Goal: Task Accomplishment & Management: Complete application form

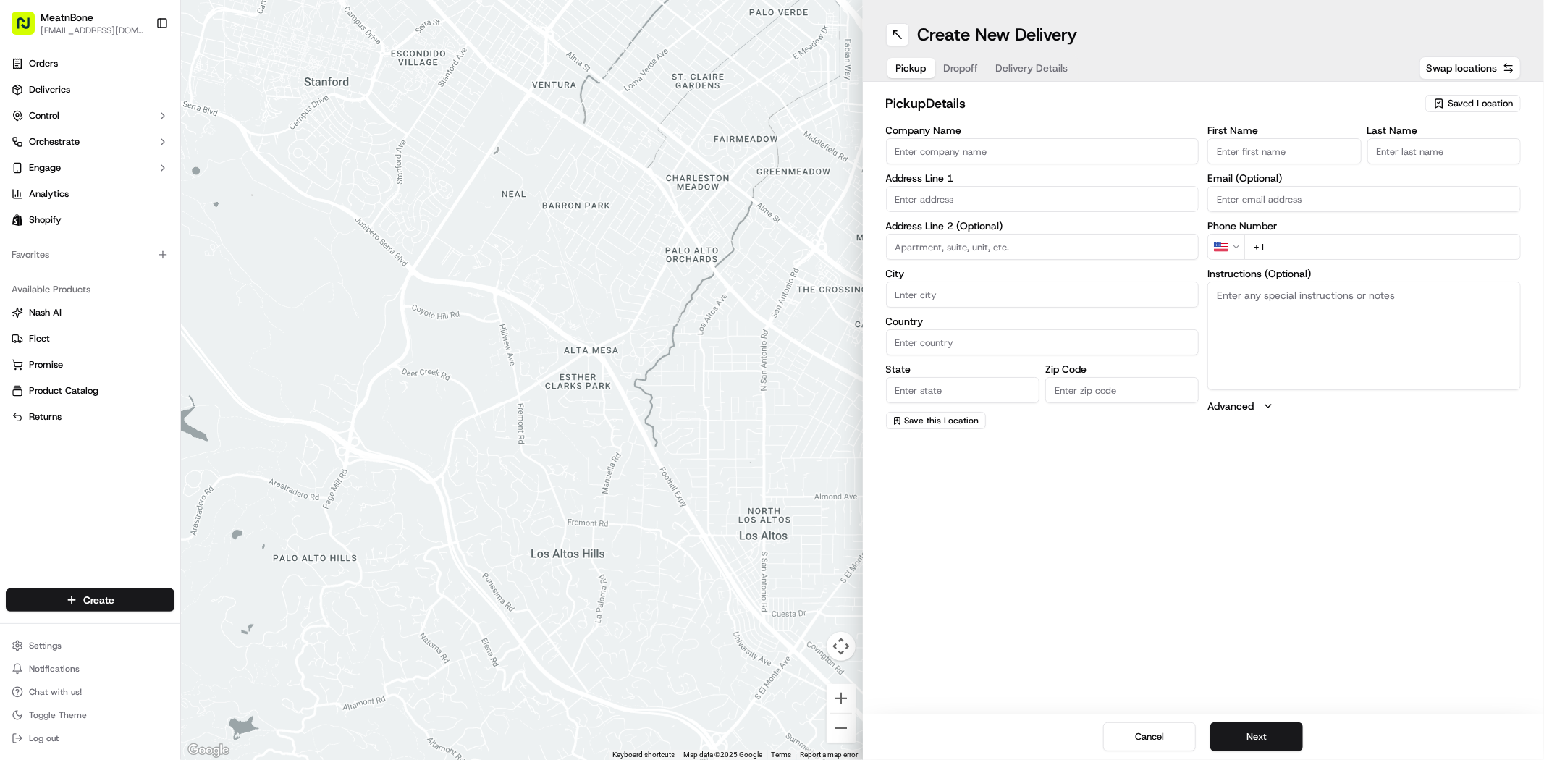
click at [1453, 100] on span "Saved Location" at bounding box center [1480, 103] width 65 height 13
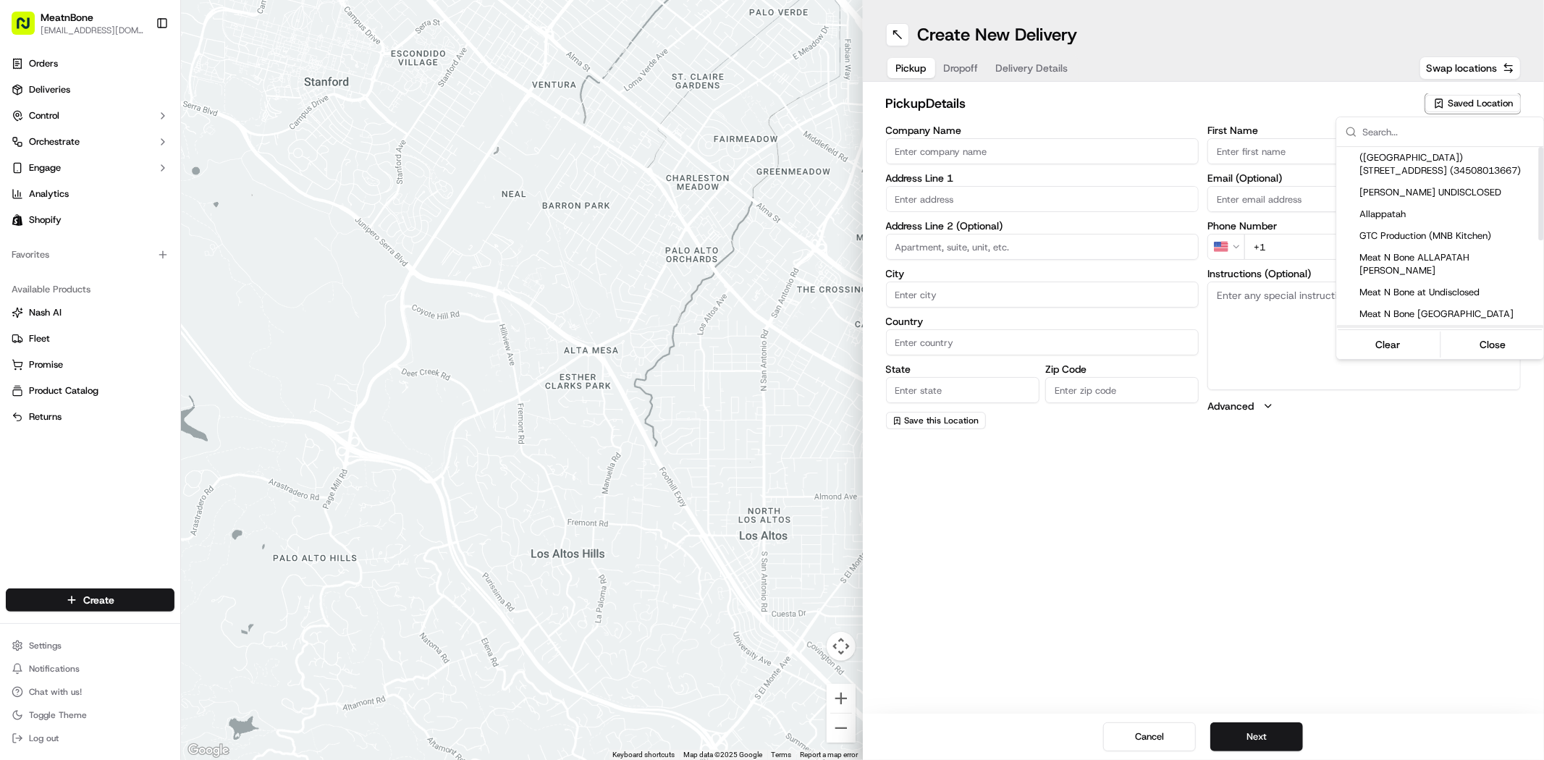
click at [1431, 325] on div "Meat N Bone [GEOGRAPHIC_DATA]" at bounding box center [1440, 336] width 207 height 22
type input "Meat N Bone [GEOGRAPHIC_DATA]"
type input "[STREET_ADDRESS]"
type input "[GEOGRAPHIC_DATA]"
type input "US"
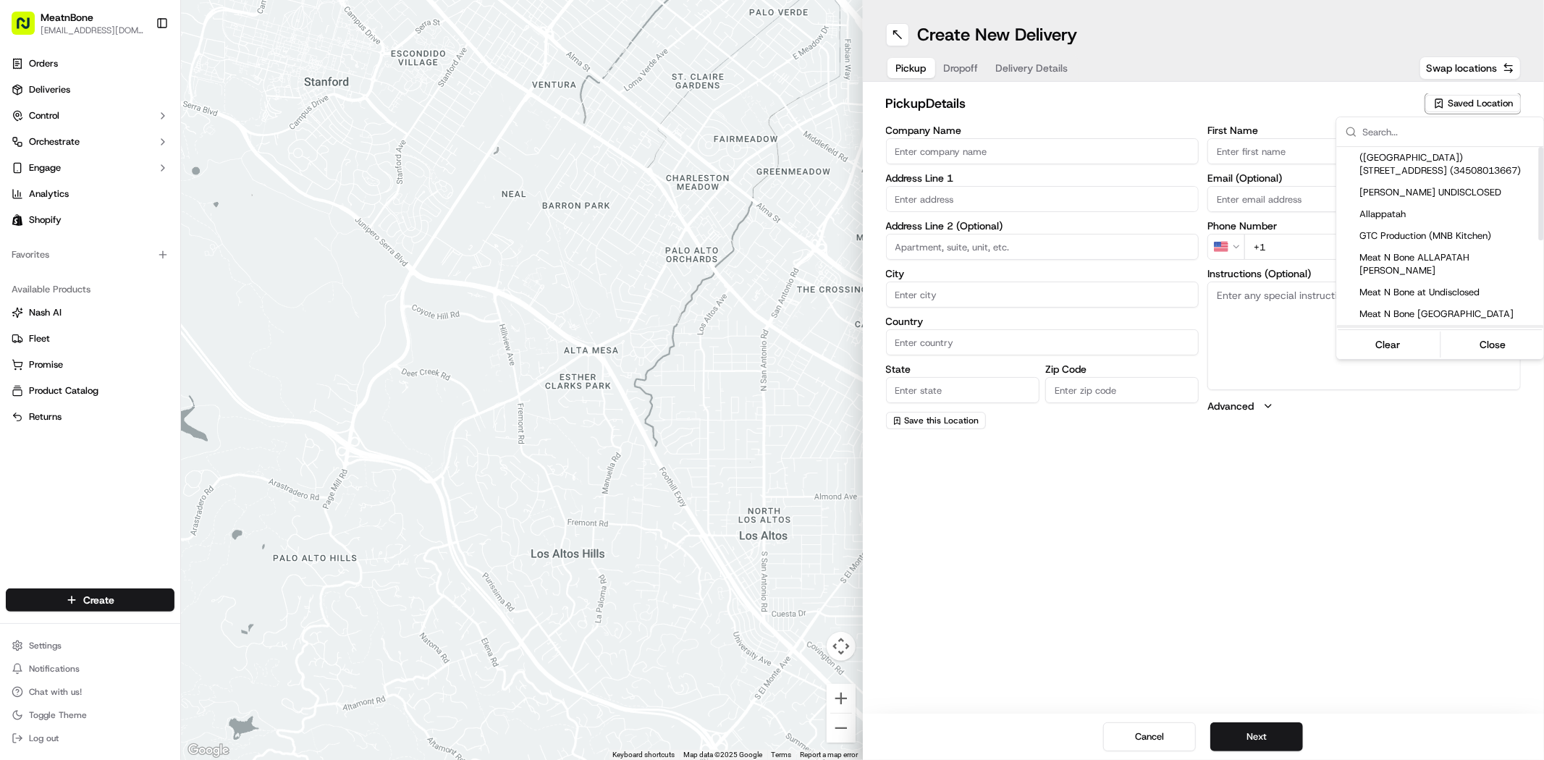
type input "FL"
type input "33065"
type input "[PERSON_NAME]"
type input "[PHONE_NUMBER]"
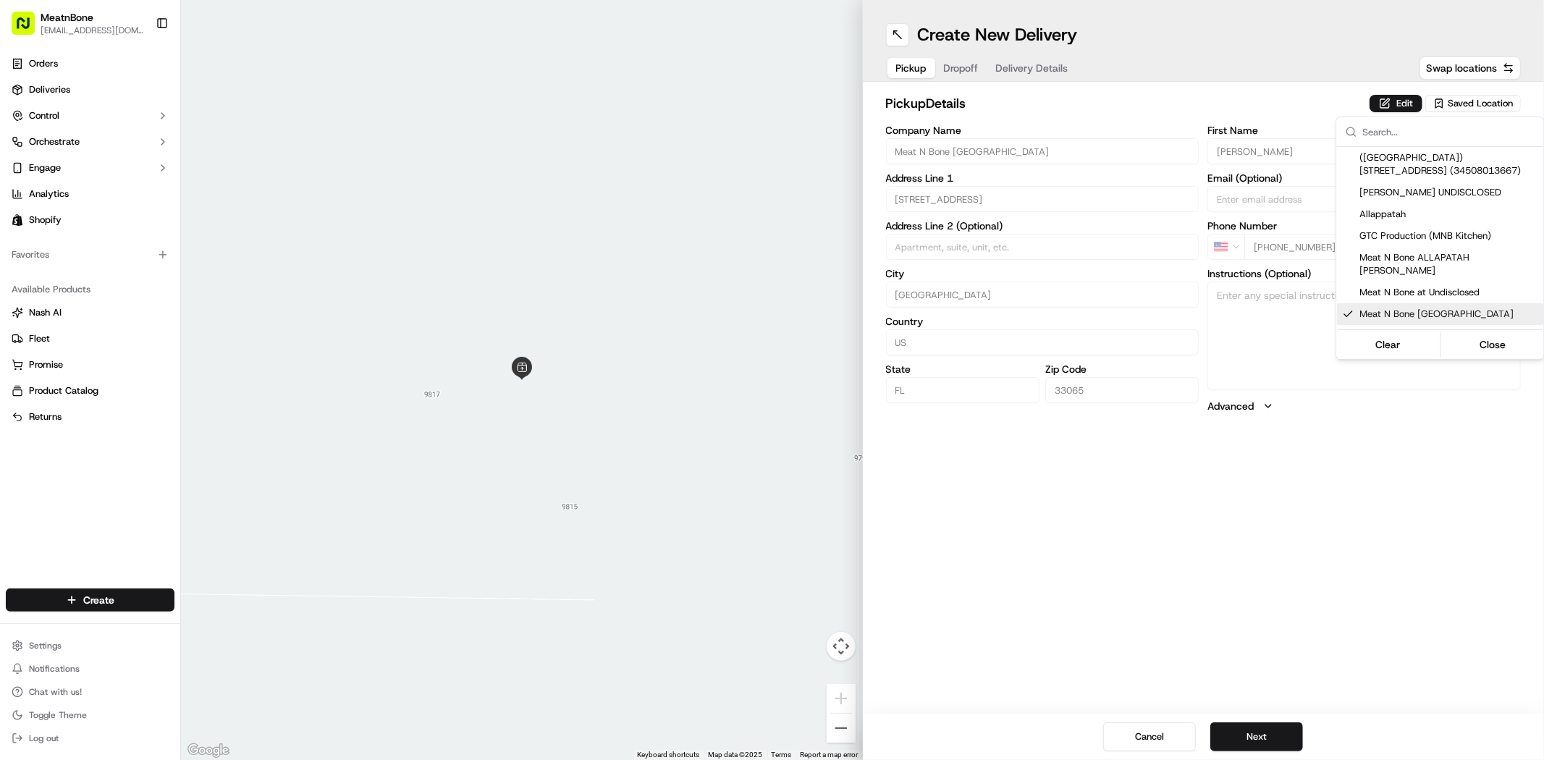
click at [1018, 475] on html "MeatnBone [EMAIL_ADDRESS][DOMAIN_NAME] Toggle Sidebar Orders Deliveries Control…" at bounding box center [772, 380] width 1544 height 760
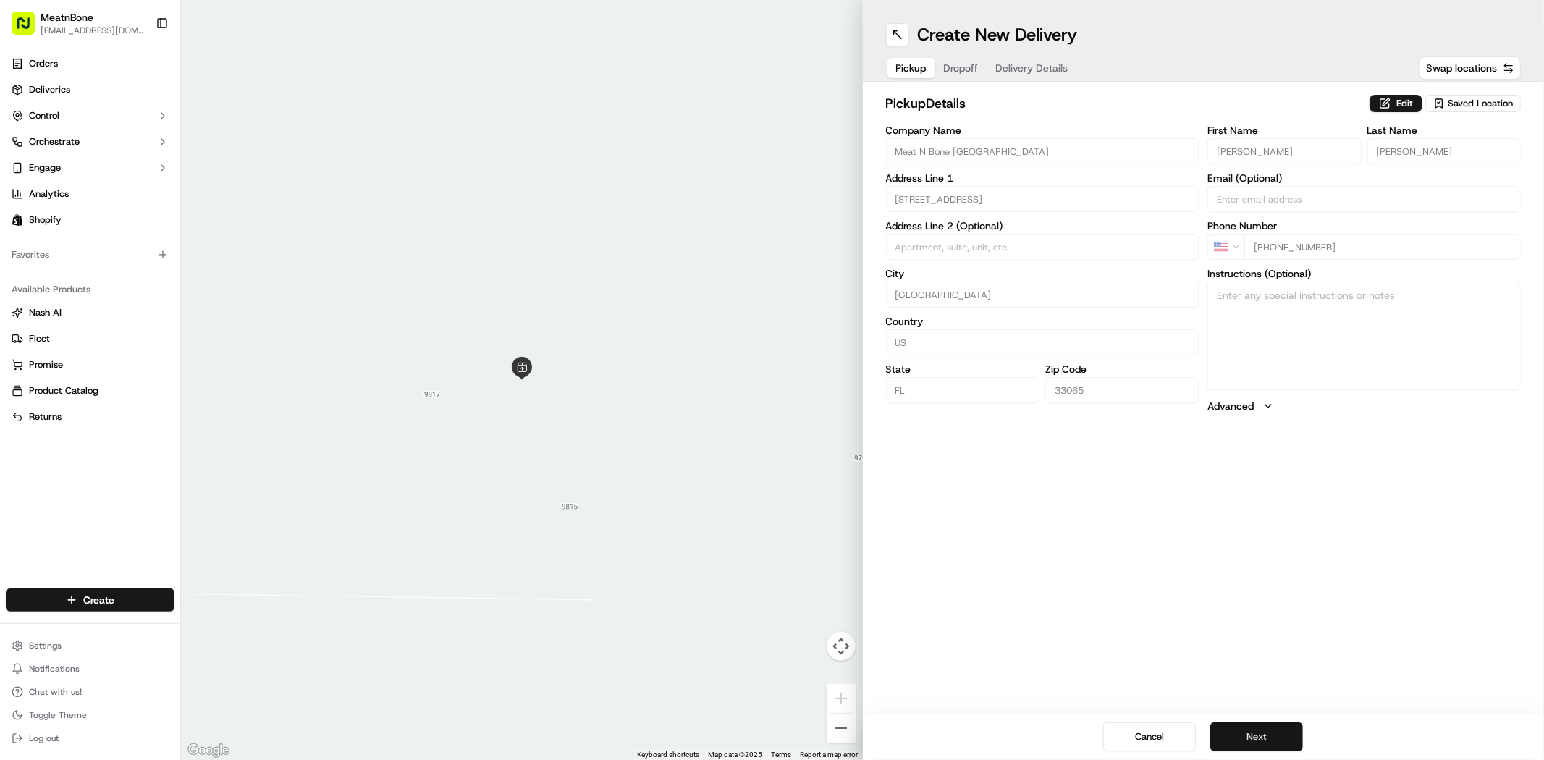
click at [1251, 745] on button "Next" at bounding box center [1256, 736] width 93 height 29
click at [1281, 145] on input "First Name" at bounding box center [1283, 151] width 153 height 26
paste input "Oscar"
type input "Oscar"
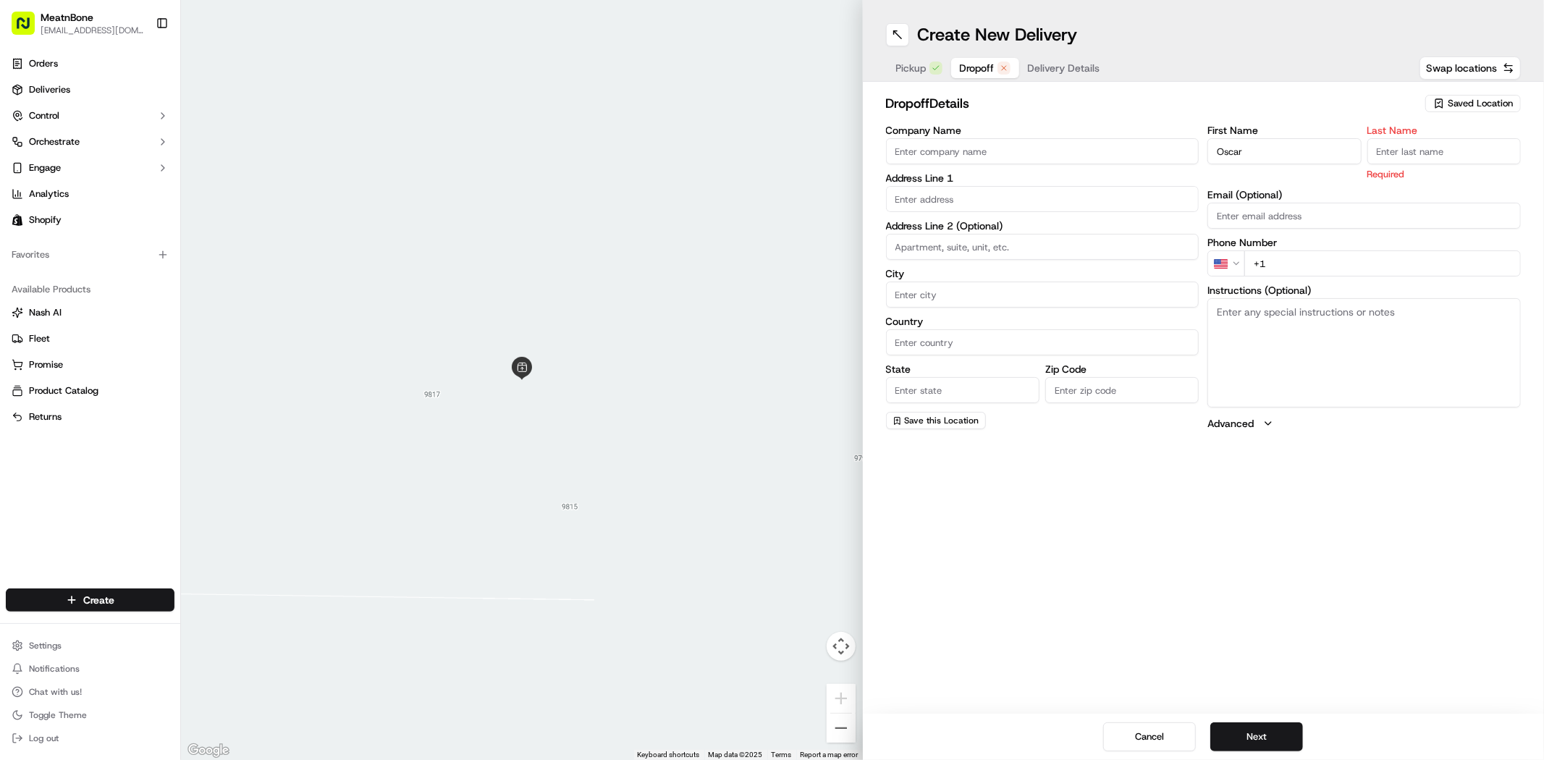
click at [1455, 150] on input "Last Name" at bounding box center [1443, 151] width 153 height 26
paste input "[PERSON_NAME]"
type input "[PERSON_NAME]"
drag, startPoint x: 1256, startPoint y: 582, endPoint x: 1229, endPoint y: 553, distance: 39.9
click at [1256, 582] on div "Create New Delivery Pickup Dropoff Delivery Details Swap locations dropoff Deta…" at bounding box center [1204, 380] width 682 height 760
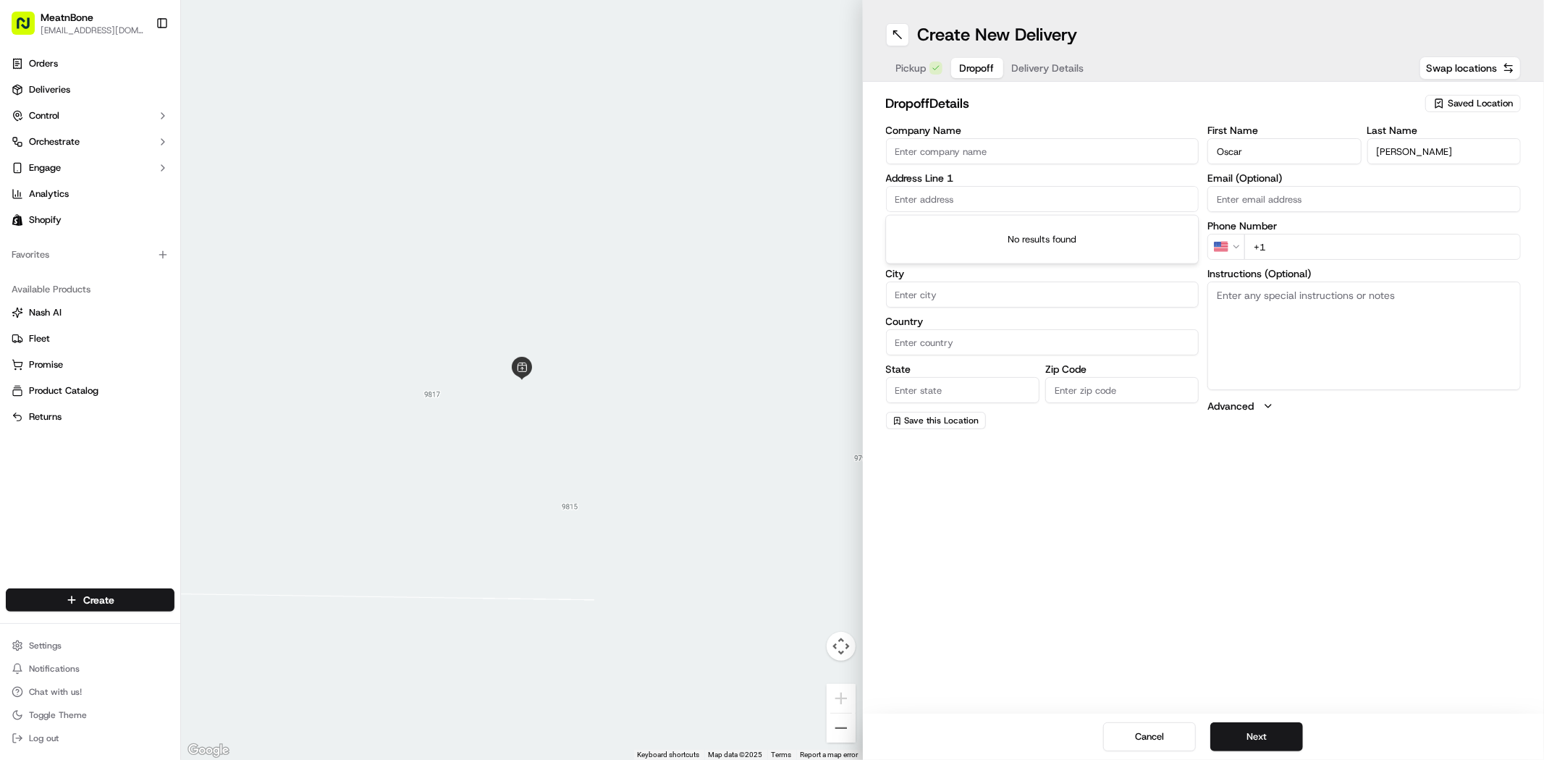
click at [1123, 203] on input "text" at bounding box center [1042, 199] width 313 height 26
paste input "[STREET_ADDRESS]"
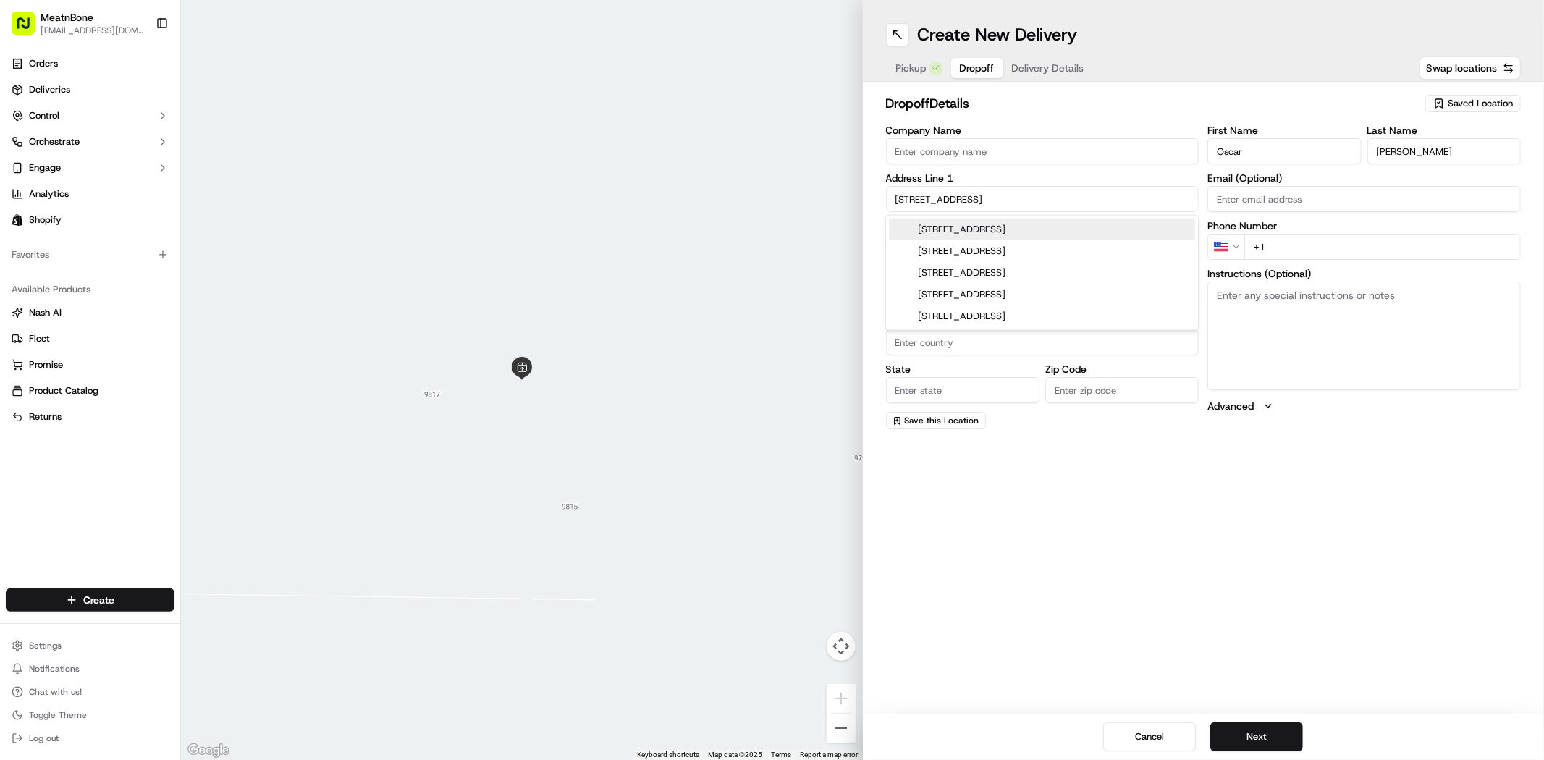
click at [1115, 232] on div "[STREET_ADDRESS]" at bounding box center [1042, 230] width 306 height 22
type input "[STREET_ADDRESS]"
type input "Boca Raton"
type input "[GEOGRAPHIC_DATA]"
type input "FL"
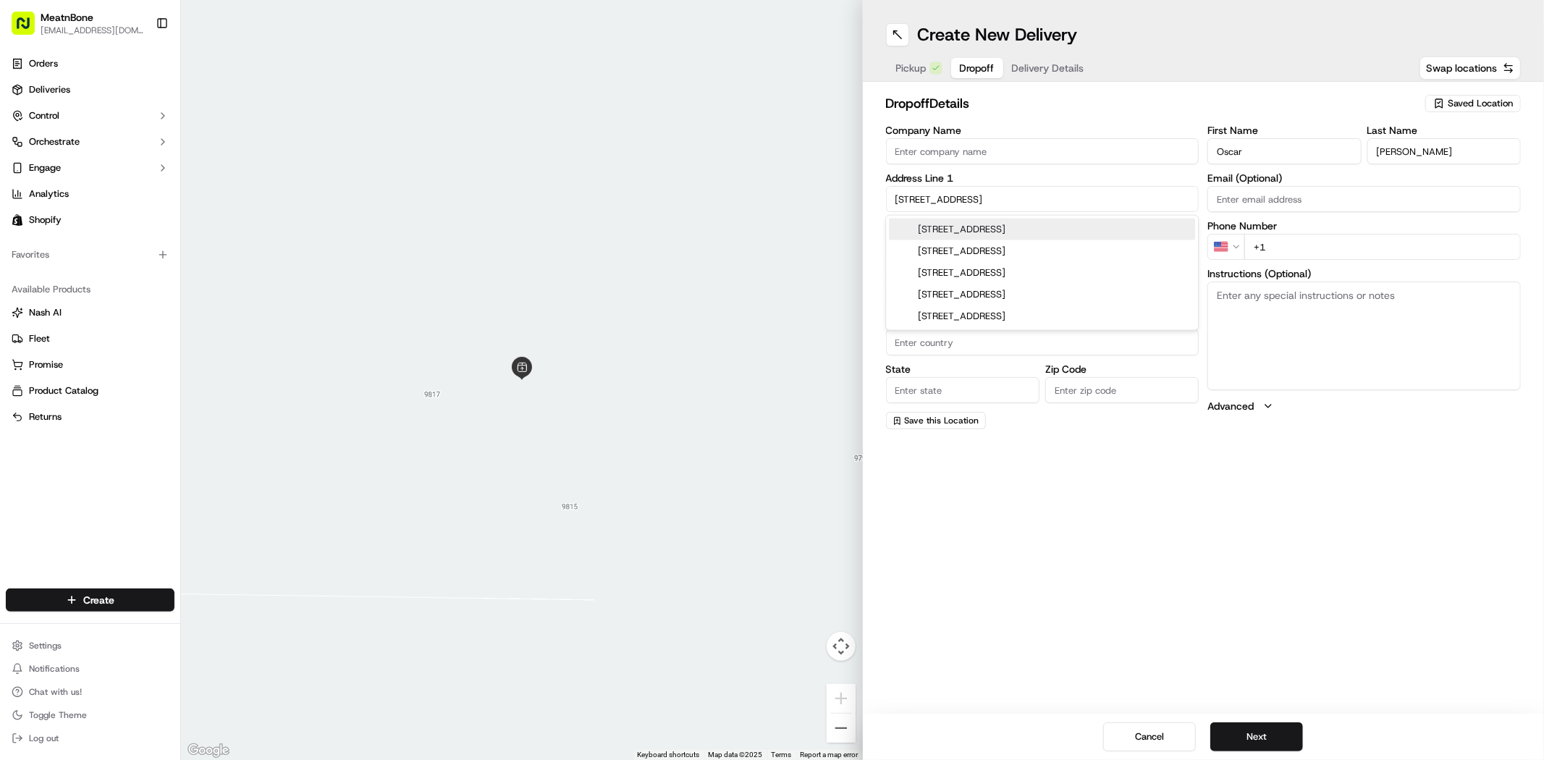
type input "33432"
type input "[STREET_ADDRESS]"
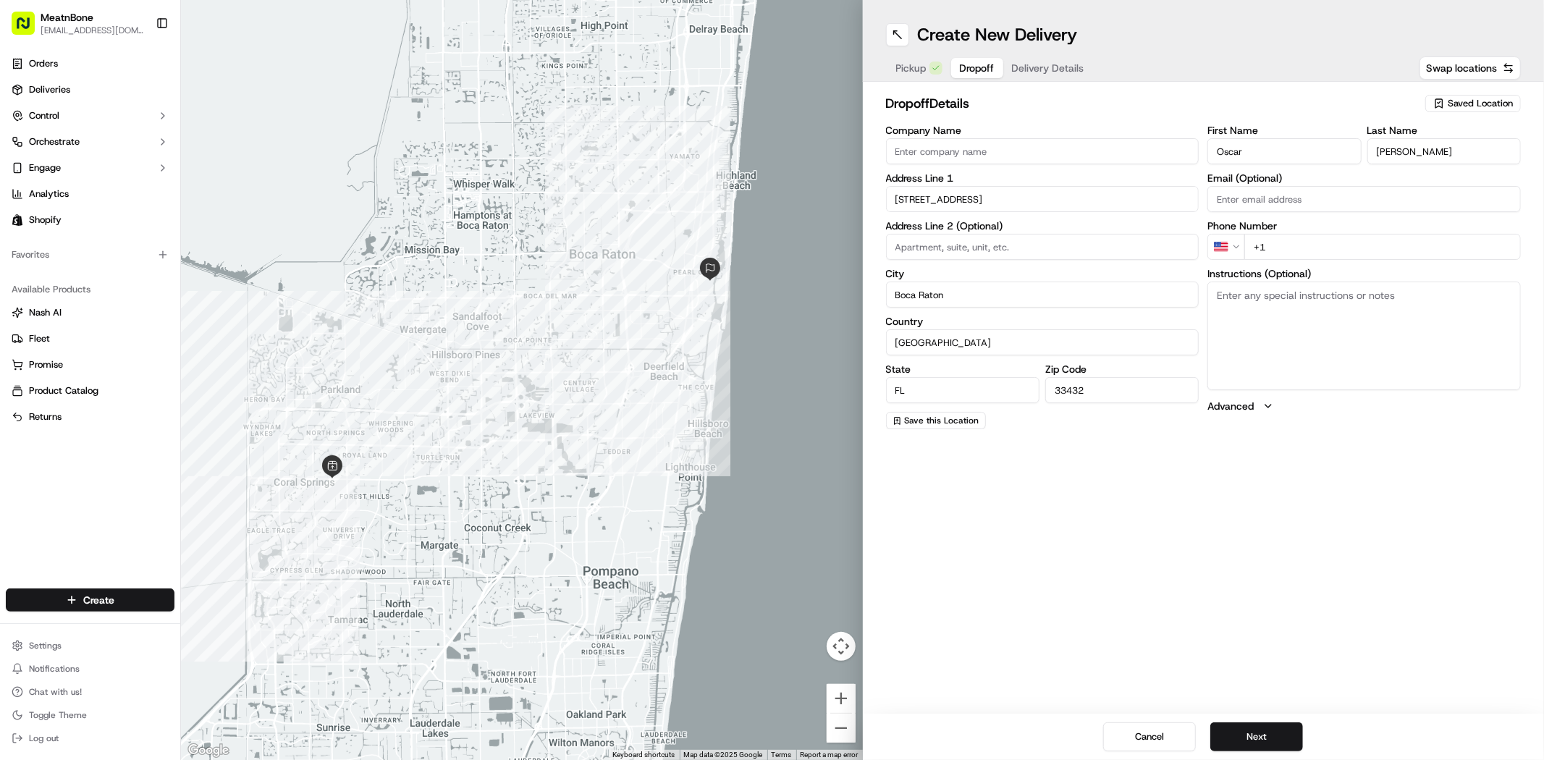
click at [1296, 256] on input "+1" at bounding box center [1382, 247] width 276 height 26
click at [1298, 246] on input "+1" at bounding box center [1382, 247] width 276 height 26
paste input "[PHONE_NUMBER]"
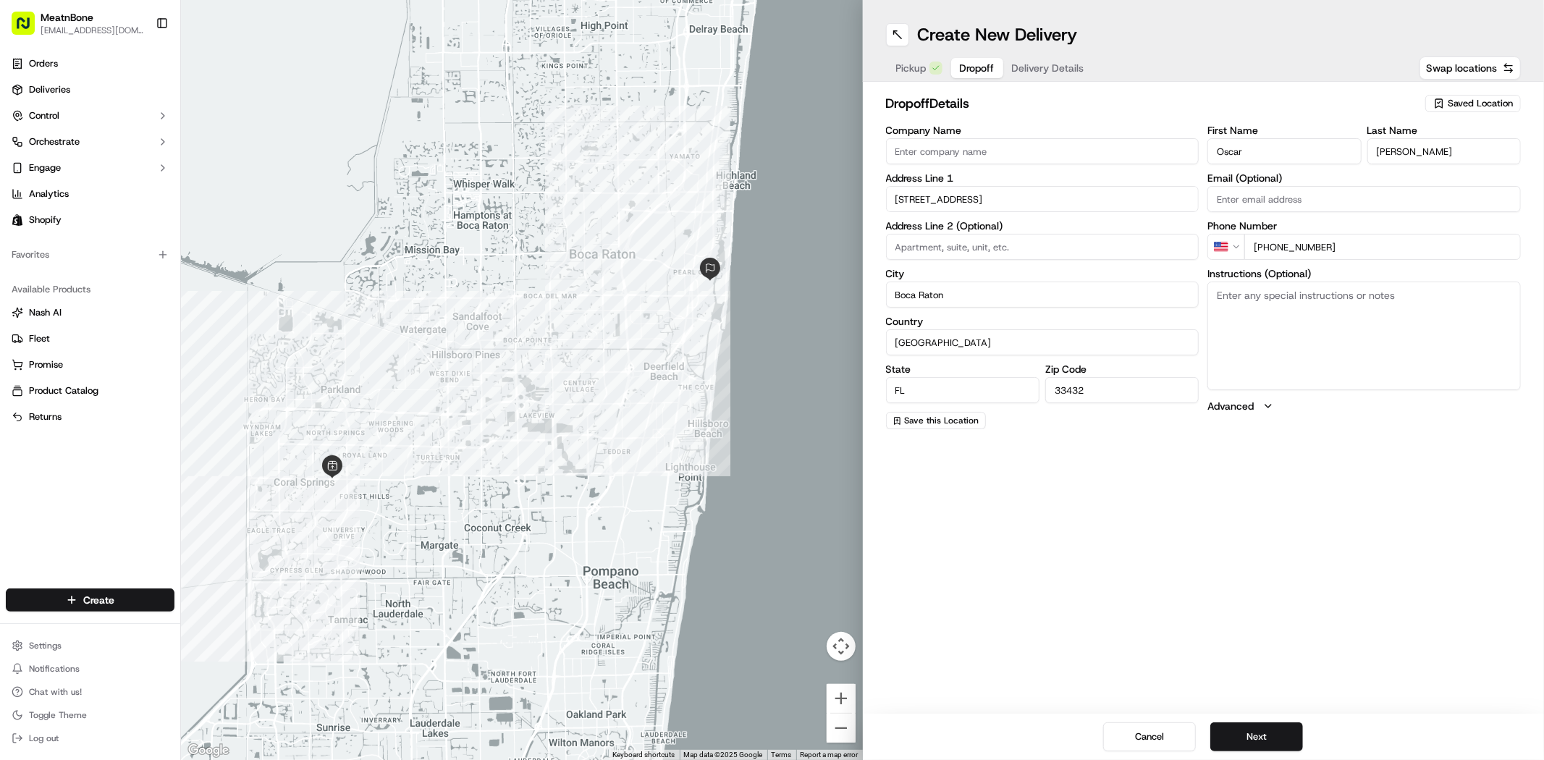
type input "[PHONE_NUMBER]"
click at [1171, 552] on div "Create New Delivery Pickup Dropoff Delivery Details Swap locations dropoff Deta…" at bounding box center [1204, 380] width 682 height 760
click at [1270, 736] on button "Next" at bounding box center [1256, 736] width 93 height 29
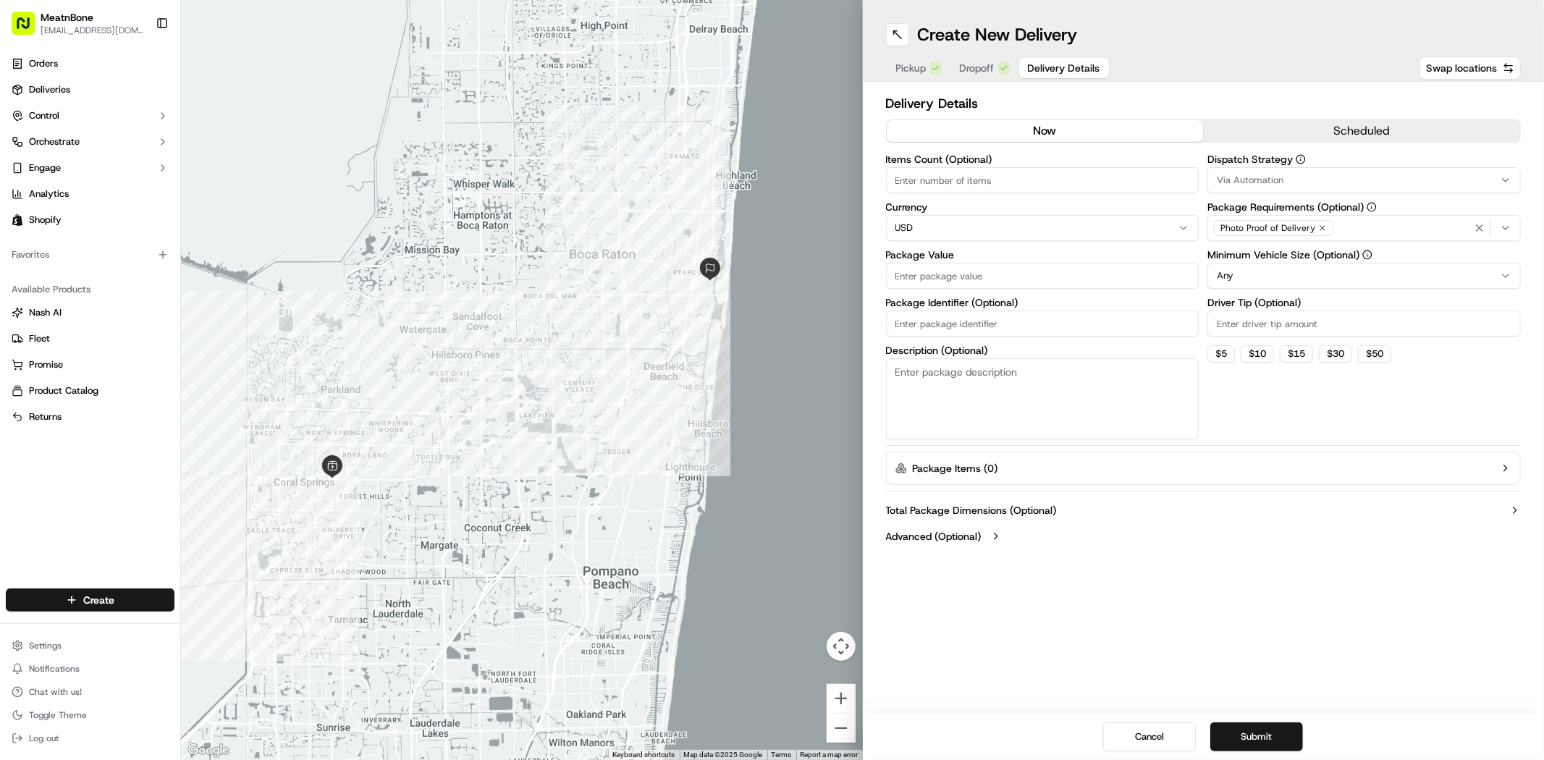
click at [1064, 195] on div "Items Count (Optional) Currency USD Package Value Package Identifier (Optional)…" at bounding box center [1042, 296] width 313 height 285
drag, startPoint x: 1071, startPoint y: 165, endPoint x: 1071, endPoint y: 175, distance: 10.1
click at [1071, 166] on div "Items Count (Optional)" at bounding box center [1042, 173] width 313 height 39
click at [1071, 179] on input "Items Count (Optional)" at bounding box center [1042, 180] width 313 height 26
type input "1"
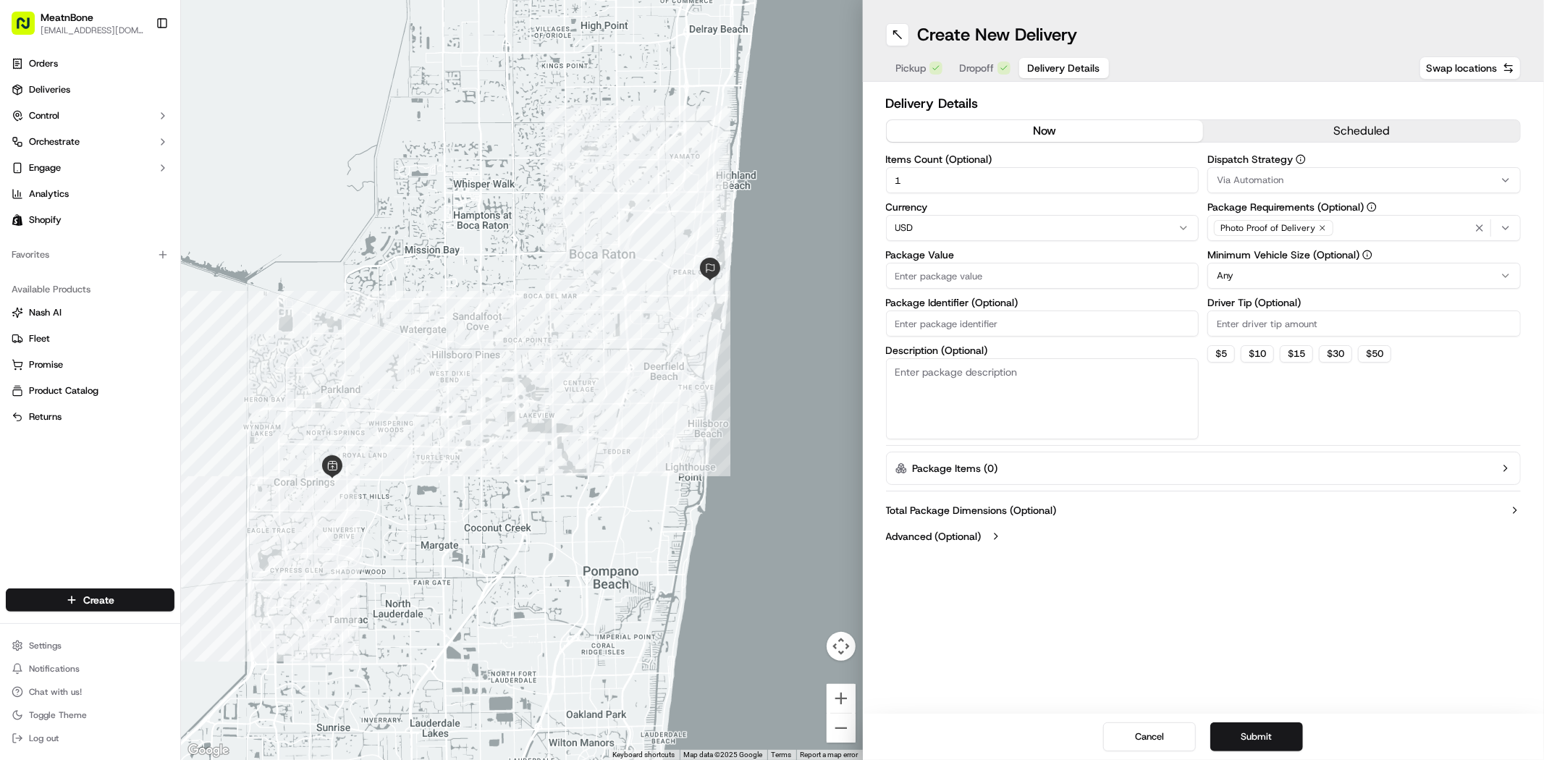
click at [1053, 278] on input "Package Value" at bounding box center [1042, 276] width 313 height 26
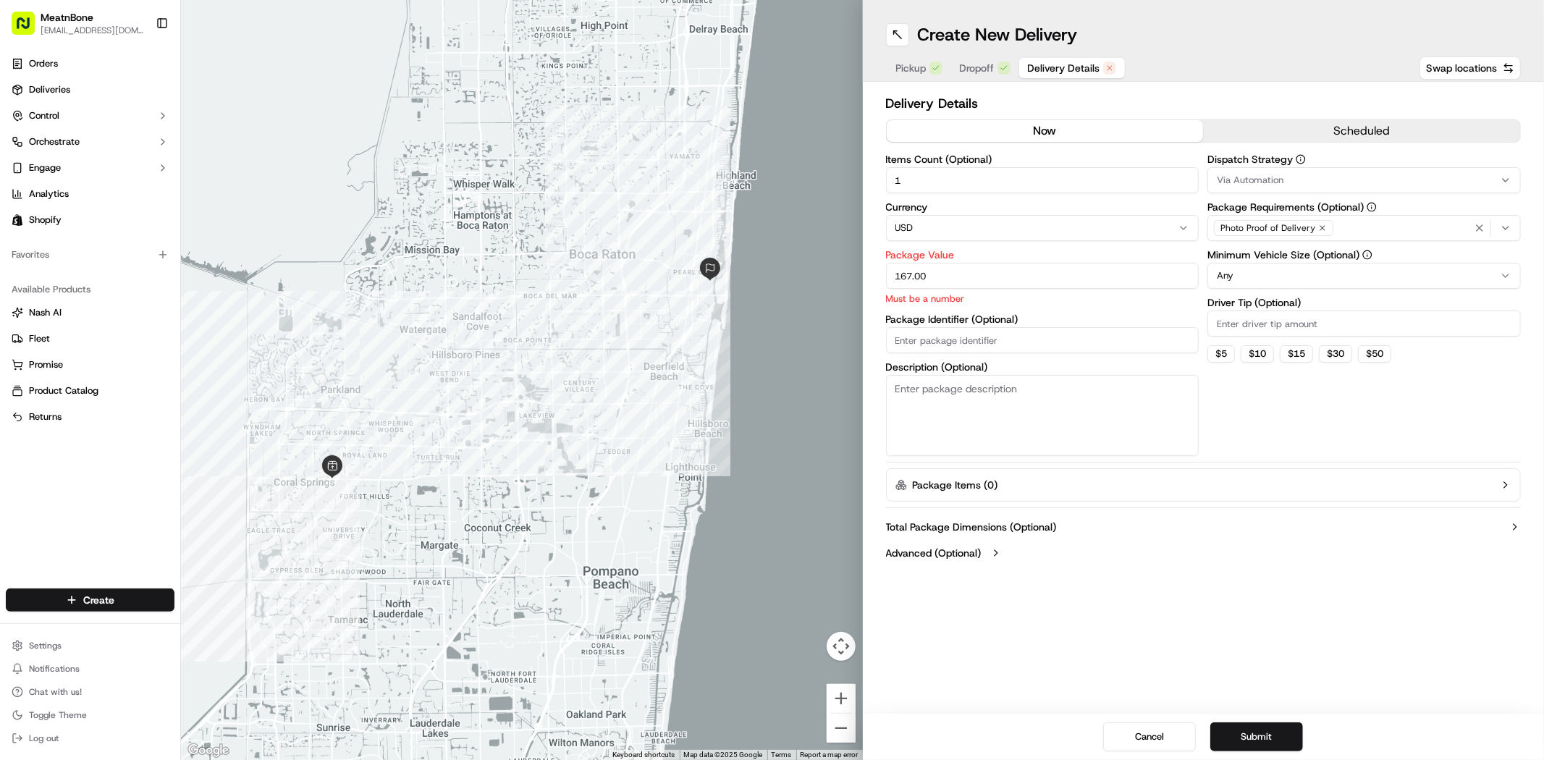
type input "167.00"
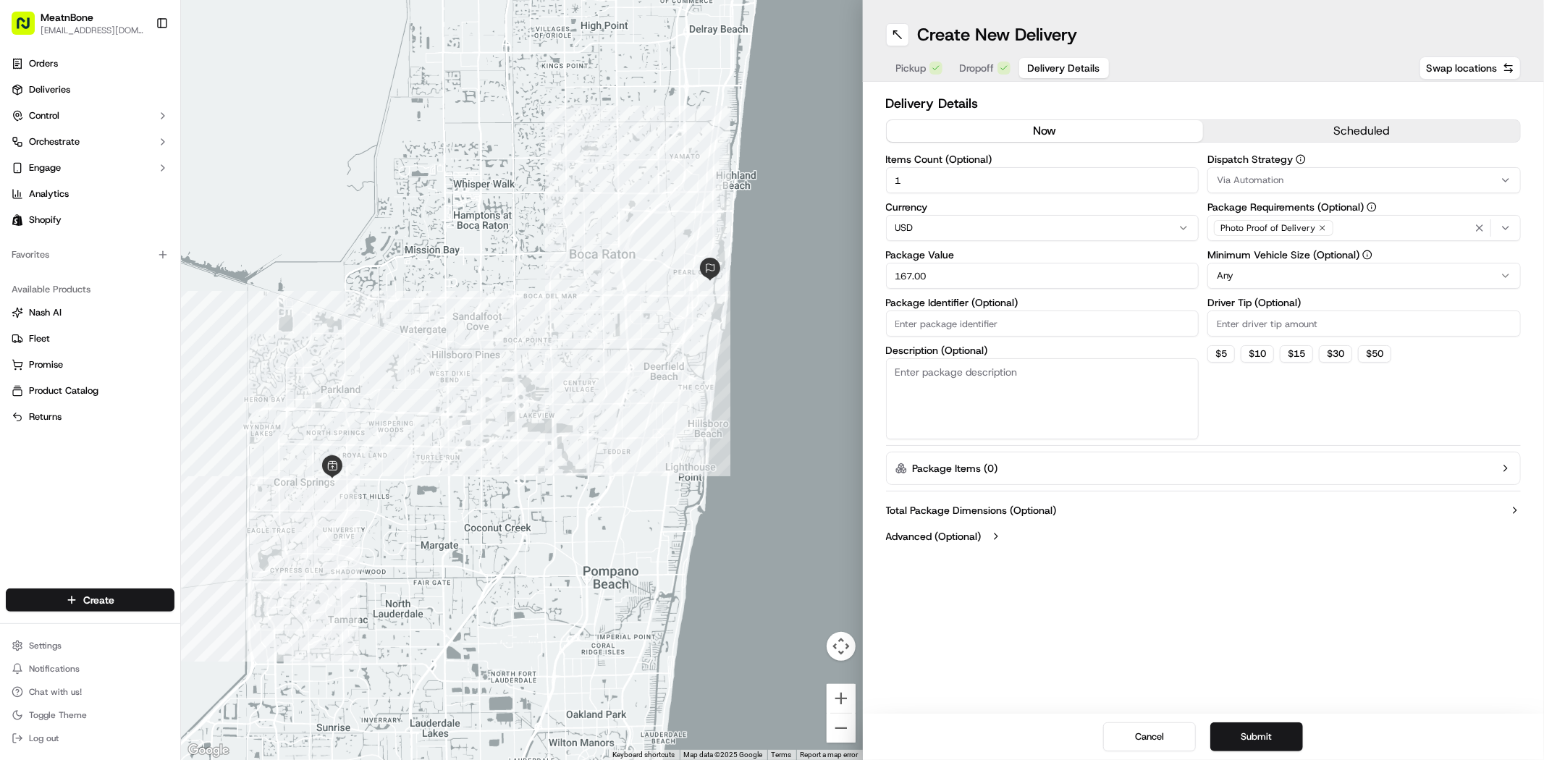
click at [1044, 400] on textarea "Description (Optional)" at bounding box center [1042, 398] width 313 height 81
type textarea "Meat"
click at [1267, 387] on div "Dispatch Strategy Via Automation Package Requirements (Optional) Photo Proof of…" at bounding box center [1363, 296] width 313 height 285
click at [1275, 732] on button "Submit" at bounding box center [1256, 736] width 93 height 29
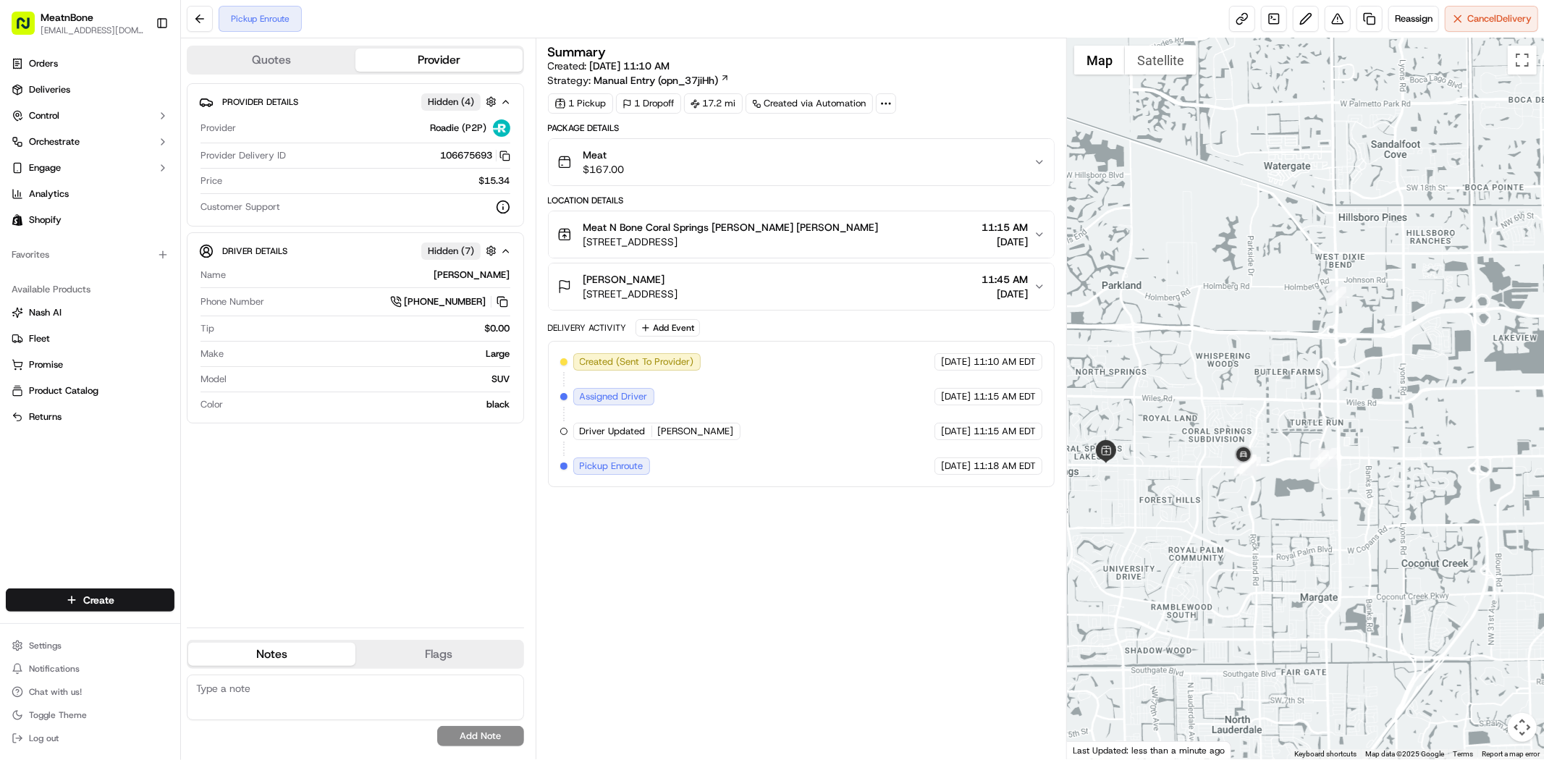
drag, startPoint x: 1154, startPoint y: 515, endPoint x: 1220, endPoint y: 516, distance: 65.9
click at [1218, 517] on div at bounding box center [1305, 398] width 477 height 721
click at [1241, 19] on link at bounding box center [1242, 19] width 26 height 26
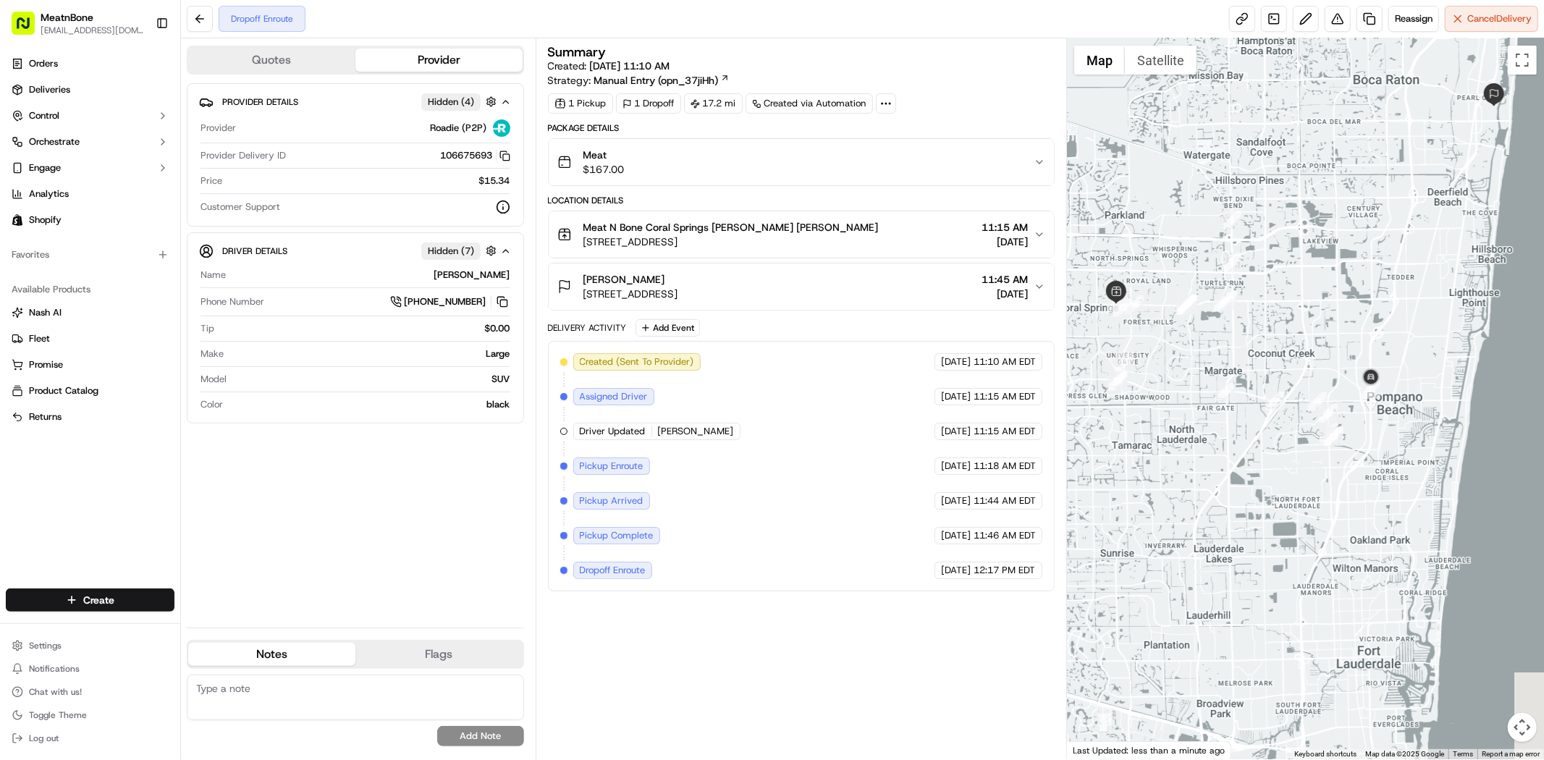
drag, startPoint x: 1438, startPoint y: 416, endPoint x: 1354, endPoint y: 468, distance: 98.4
click at [1352, 472] on div at bounding box center [1305, 398] width 477 height 721
